Goal: Task Accomplishment & Management: Use online tool/utility

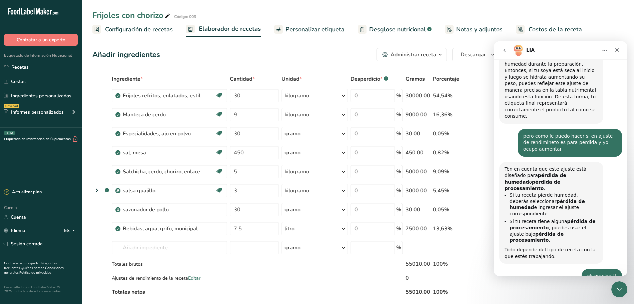
click at [619, 290] on icon "Cerrar Intercom Messenger" at bounding box center [618, 288] width 8 height 8
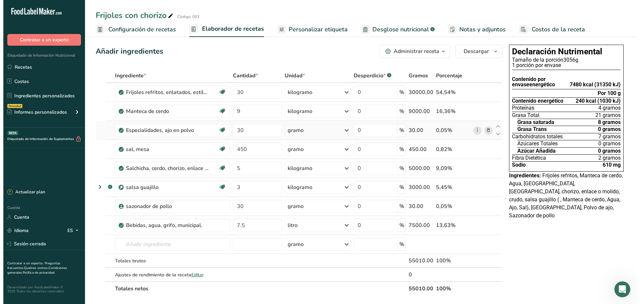
scroll to position [0, 0]
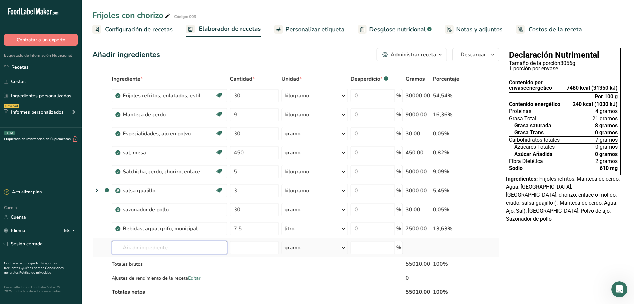
click at [161, 252] on input "text" at bounding box center [169, 247] width 115 height 13
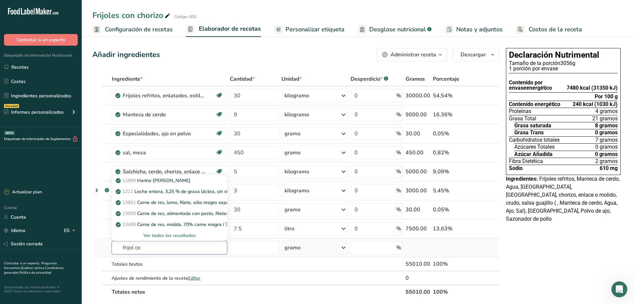
type input "frijol co"
click at [158, 233] on font "Ver todos los resultados" at bounding box center [169, 235] width 52 height 6
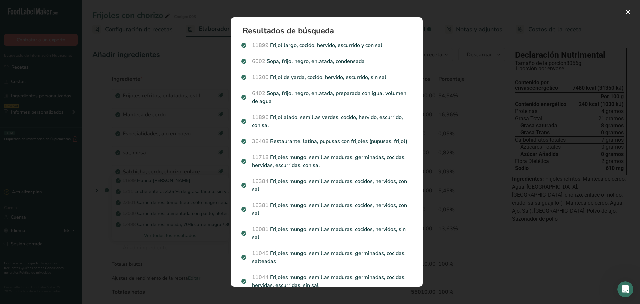
click at [194, 29] on div "Resultados de búsqueda modal" at bounding box center [320, 152] width 640 height 304
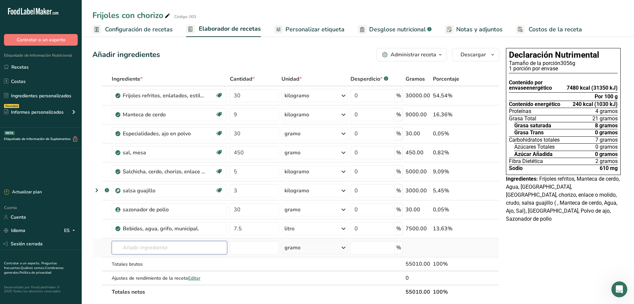
click at [147, 249] on input "text" at bounding box center [169, 247] width 115 height 13
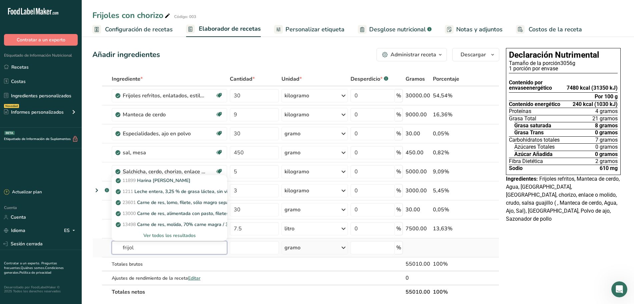
type input "frijol"
click at [169, 235] on font "Ver todos los resultados" at bounding box center [169, 235] width 52 height 6
click at [0, 0] on div "Resultados de búsqueda modal" at bounding box center [0, 0] width 0 height 0
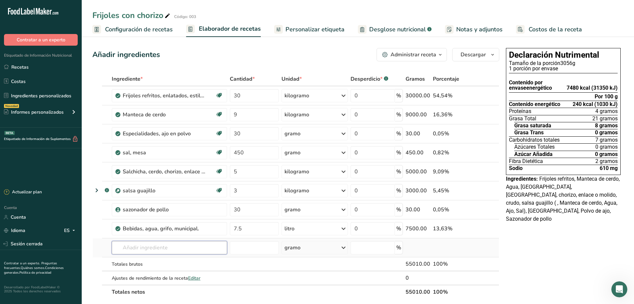
click at [136, 249] on input "text" at bounding box center [169, 247] width 115 height 13
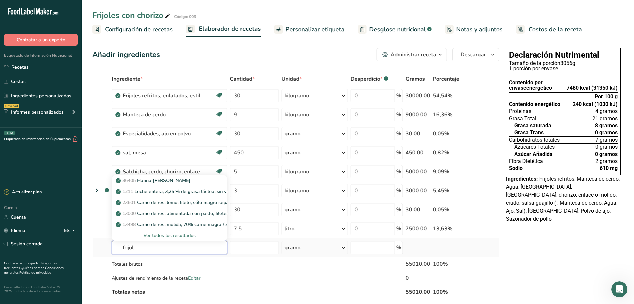
type input "frijol"
click at [178, 236] on font "Ver todos los resultados" at bounding box center [169, 235] width 52 height 6
click at [0, 0] on div "Resultados de búsqueda modal" at bounding box center [0, 0] width 0 height 0
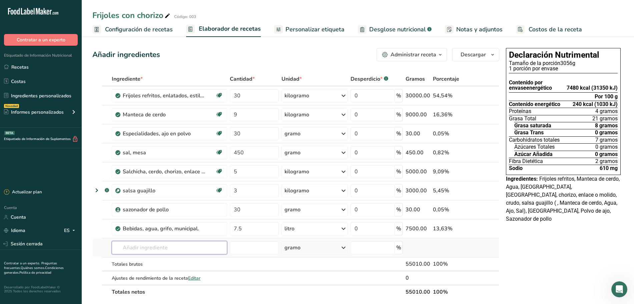
click at [155, 251] on input "text" at bounding box center [169, 247] width 115 height 13
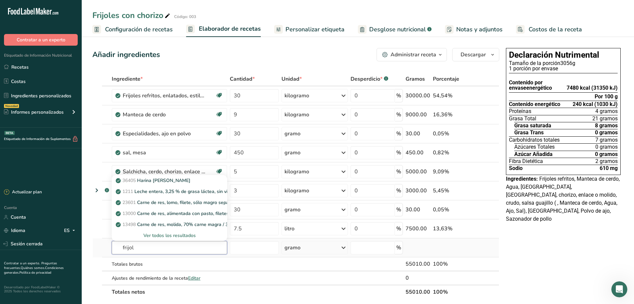
type input "frijol"
click at [149, 232] on div "Ver todos los resultados" at bounding box center [169, 235] width 105 height 7
click at [0, 0] on div "Resultados de búsqueda modal" at bounding box center [0, 0] width 0 height 0
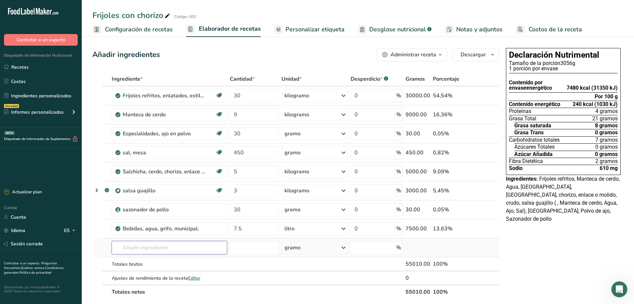
click at [142, 248] on input "text" at bounding box center [169, 247] width 115 height 13
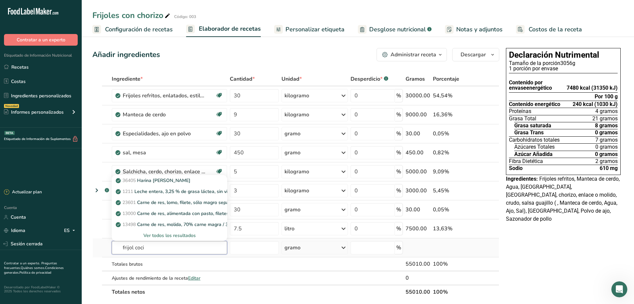
type input "frijol coci"
click at [171, 237] on font "Ver todos los resultados" at bounding box center [169, 235] width 52 height 6
click at [0, 0] on div "Resultados de búsqueda modal" at bounding box center [0, 0] width 0 height 0
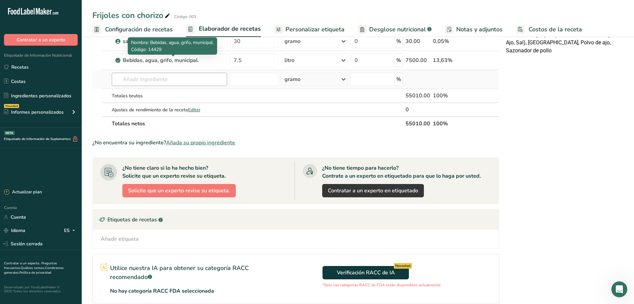
scroll to position [167, 0]
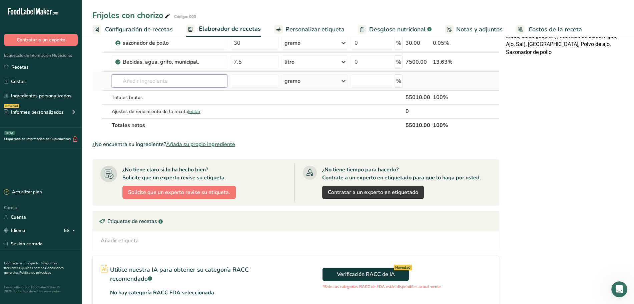
click at [152, 84] on input "text" at bounding box center [169, 80] width 115 height 13
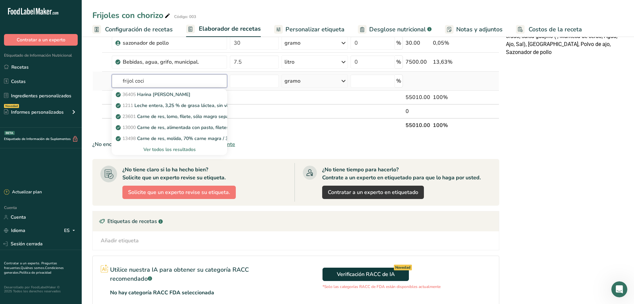
type input "frijol coci"
click at [180, 150] on font "Ver todos los resultados" at bounding box center [169, 149] width 52 height 6
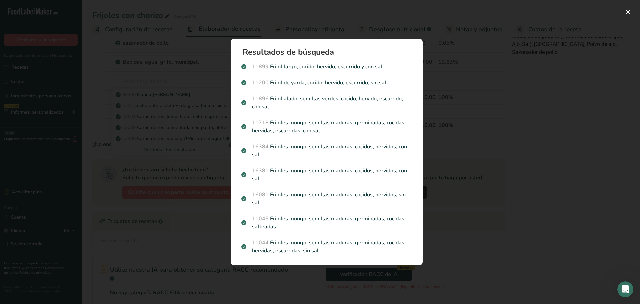
click at [98, 81] on div "Resultados de búsqueda modal" at bounding box center [320, 152] width 640 height 304
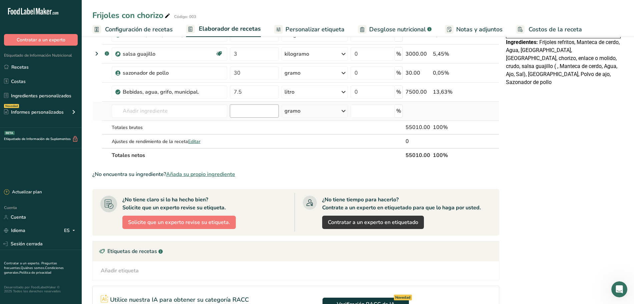
scroll to position [125, 0]
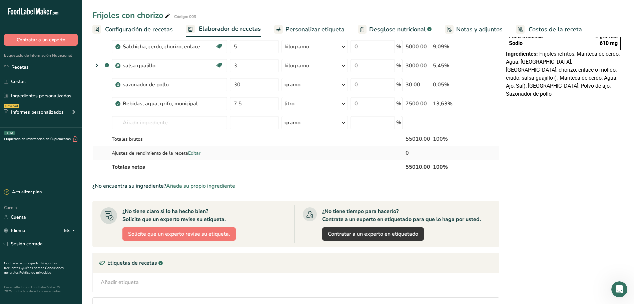
click at [194, 150] on font "Editar" at bounding box center [194, 153] width 12 height 6
click at [193, 153] on font "Editar" at bounding box center [194, 153] width 12 height 6
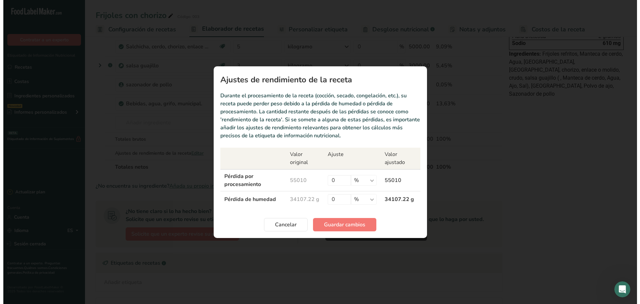
scroll to position [208, 0]
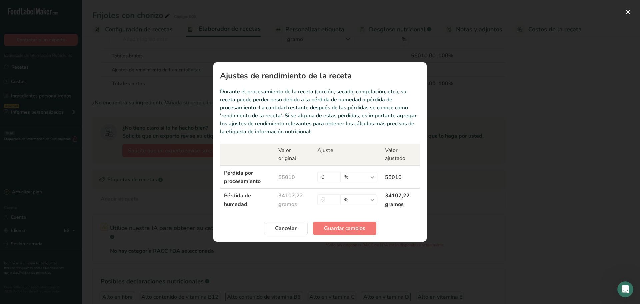
click at [302, 196] on font "34107,22 gramos" at bounding box center [290, 200] width 25 height 16
click at [295, 175] on font "55010" at bounding box center [286, 177] width 17 height 7
click at [377, 199] on select "% gramo kilogramo mg mcg libras onza" at bounding box center [359, 199] width 36 height 11
drag, startPoint x: 378, startPoint y: 199, endPoint x: 497, endPoint y: 180, distance: 119.9
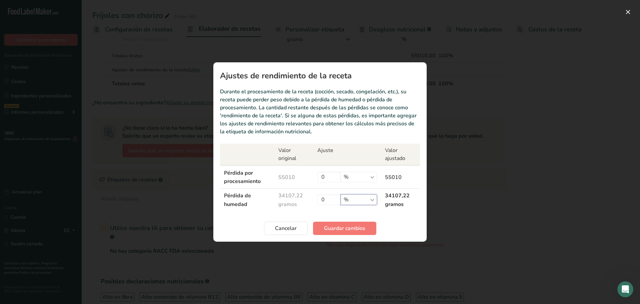
click at [377, 199] on select "% gramo kilogramo mg mcg libras onza" at bounding box center [359, 199] width 36 height 11
